Goal: Check status: Check status

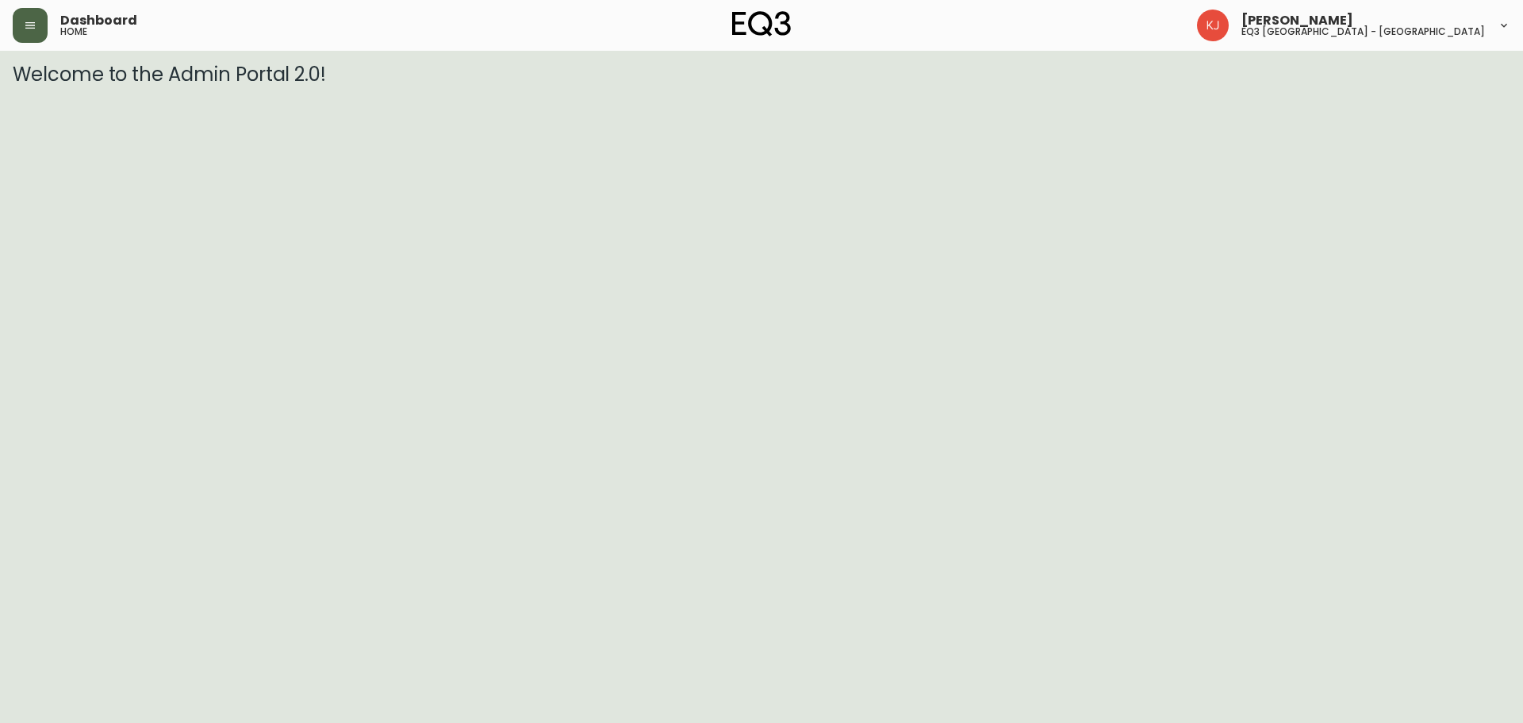
click at [13, 29] on button "button" at bounding box center [30, 25] width 35 height 35
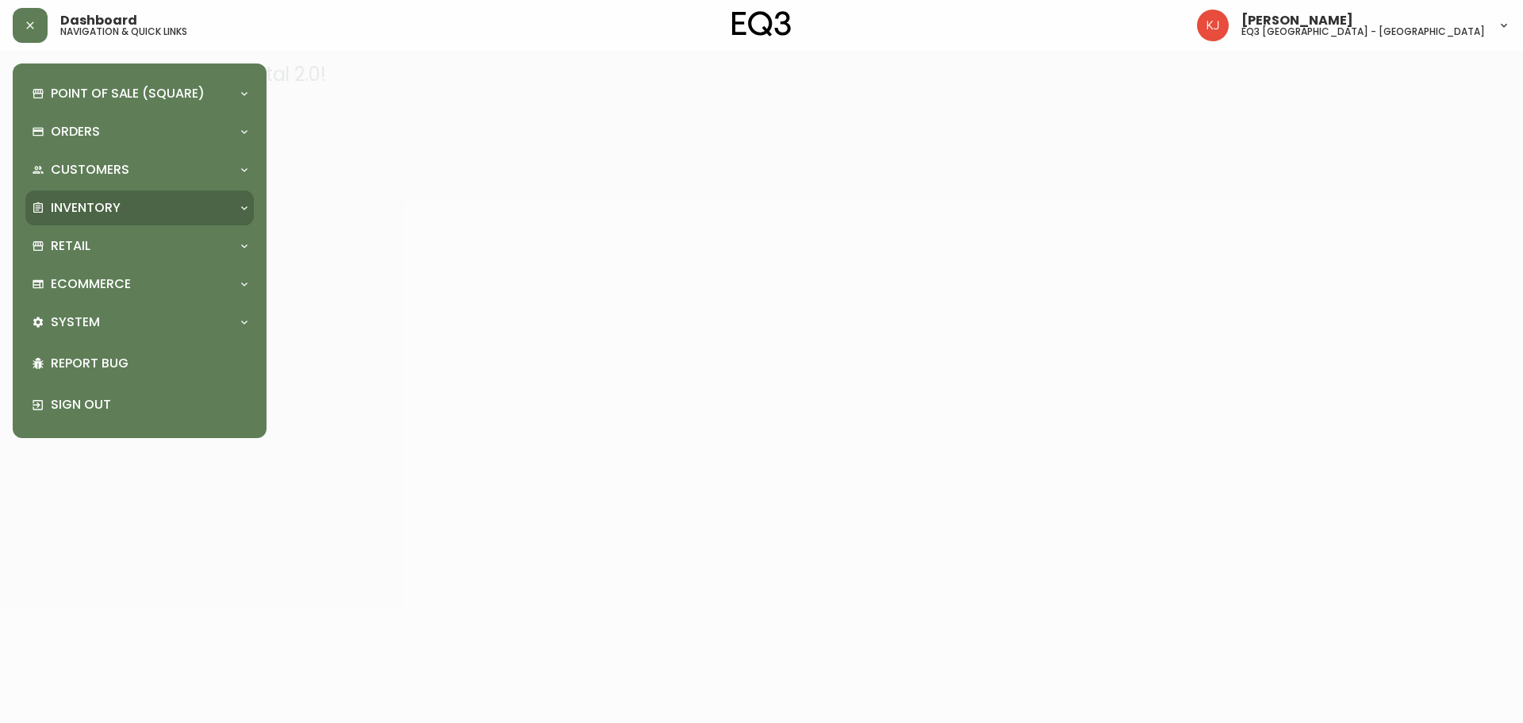
click at [87, 199] on p "Inventory" at bounding box center [86, 207] width 70 height 17
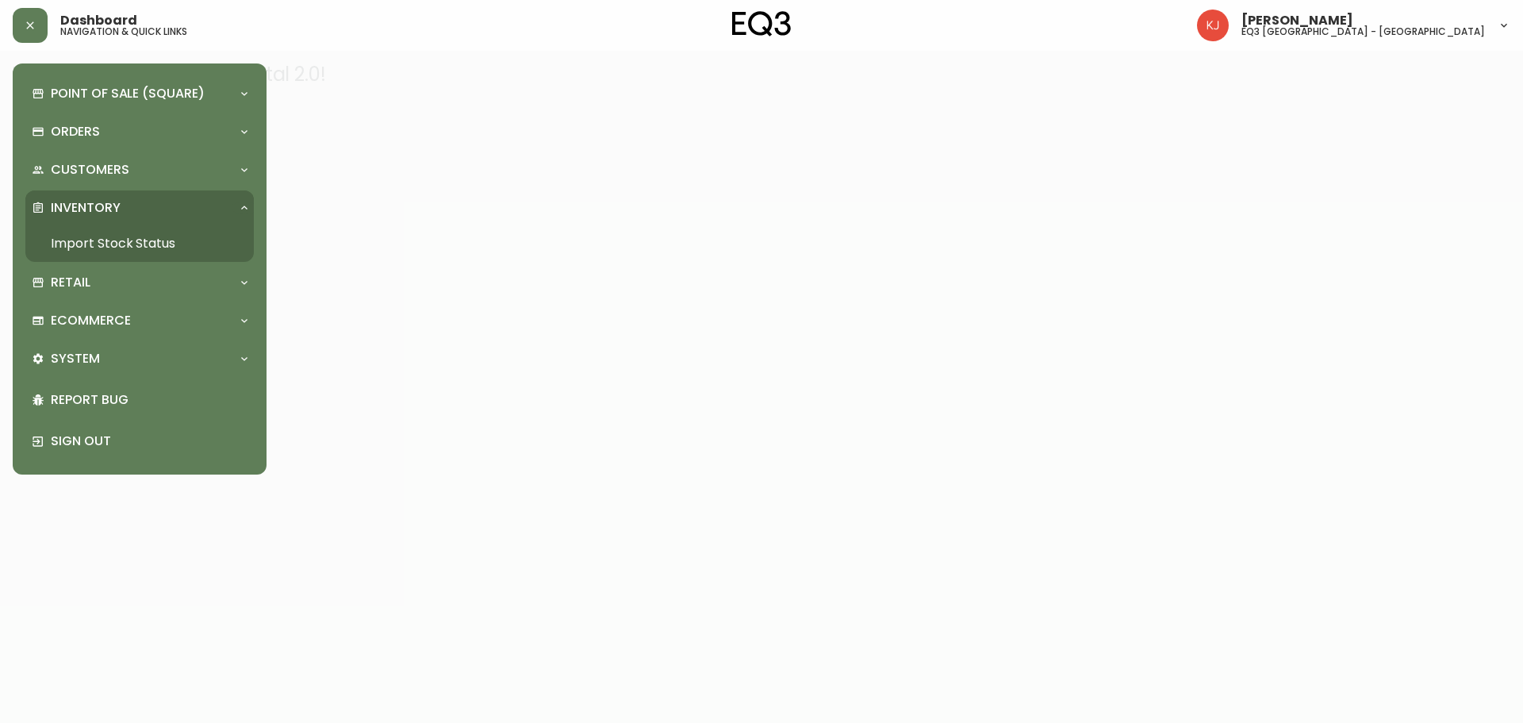
click at [132, 236] on link "Import Stock Status" at bounding box center [139, 243] width 228 height 36
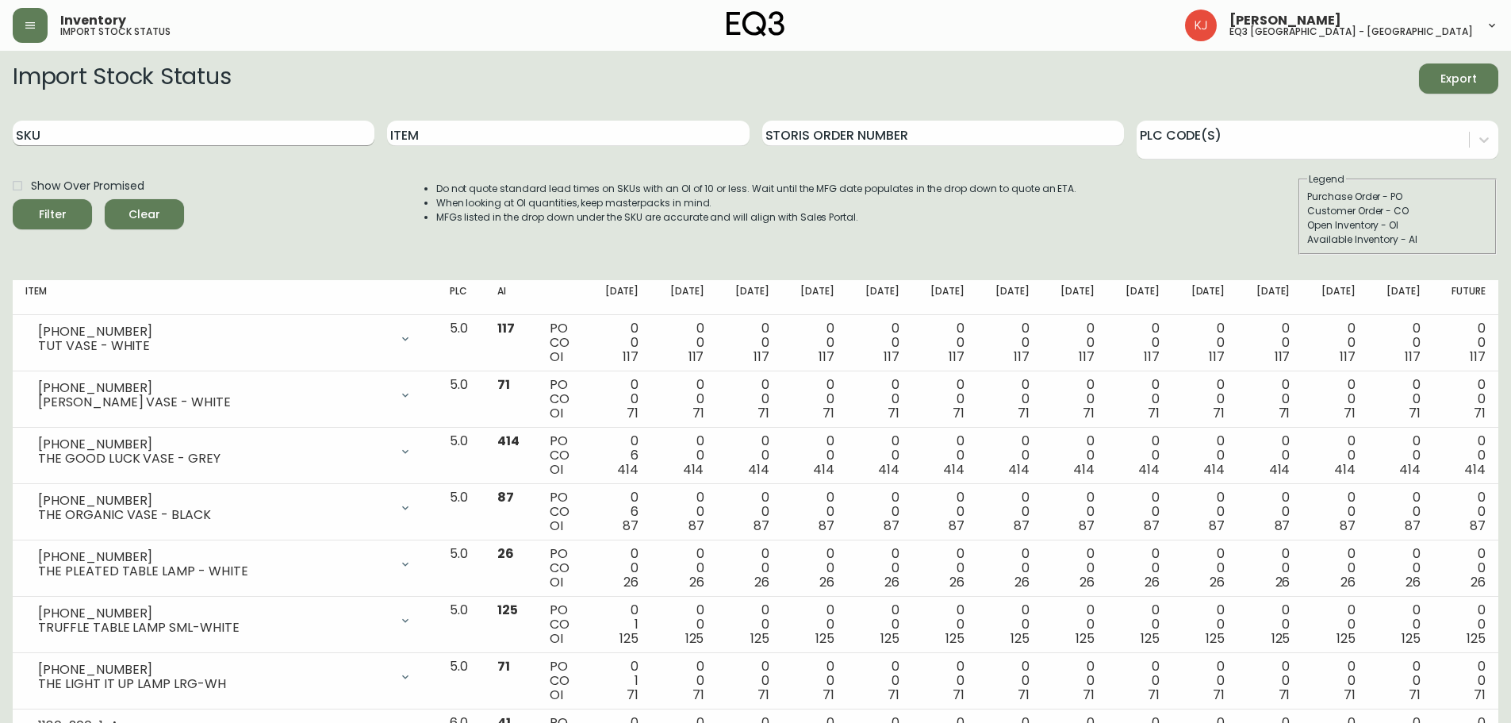
click at [158, 140] on input "SKU" at bounding box center [194, 133] width 362 height 25
paste input "[PHONE_NUMBER]"
type input "[PHONE_NUMBER]"
click at [13, 199] on button "Filter" at bounding box center [52, 214] width 79 height 30
